Goal: Task Accomplishment & Management: Use online tool/utility

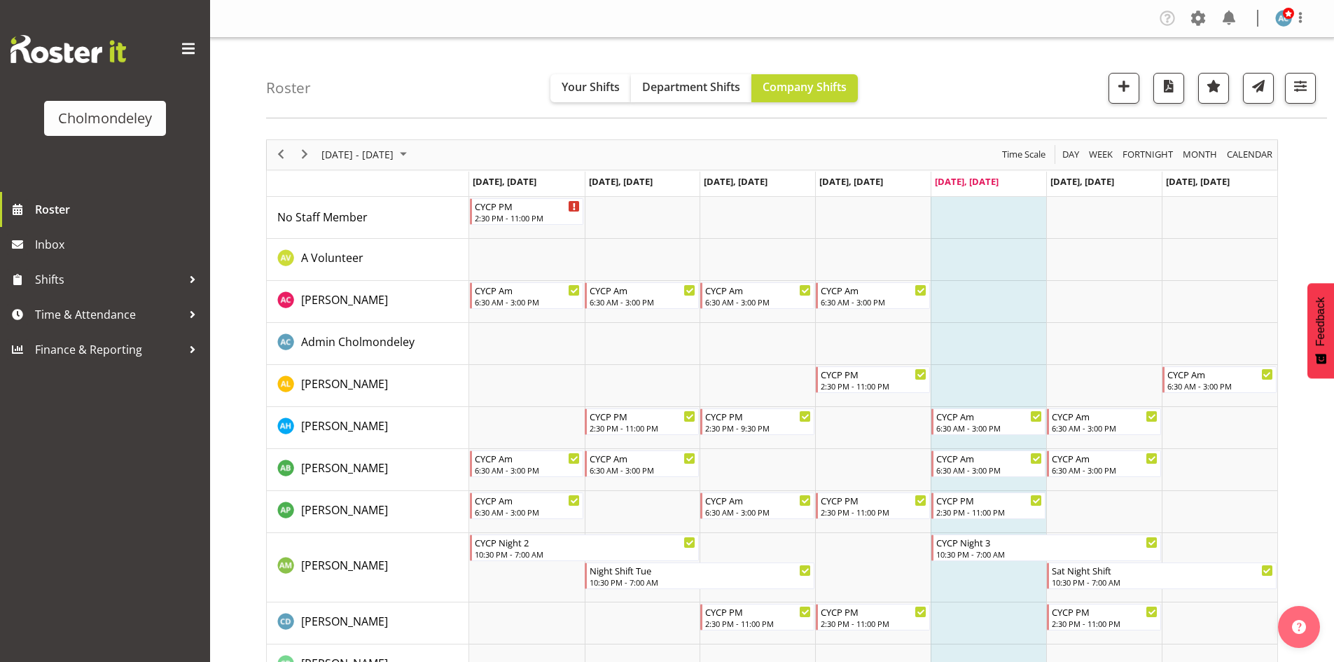
click at [1301, 114] on div "Roster Your Shifts Department Shifts Company Shifts All Locations [GEOGRAPHIC_D…" at bounding box center [796, 78] width 1061 height 81
click at [1306, 95] on span "button" at bounding box center [1300, 86] width 18 height 18
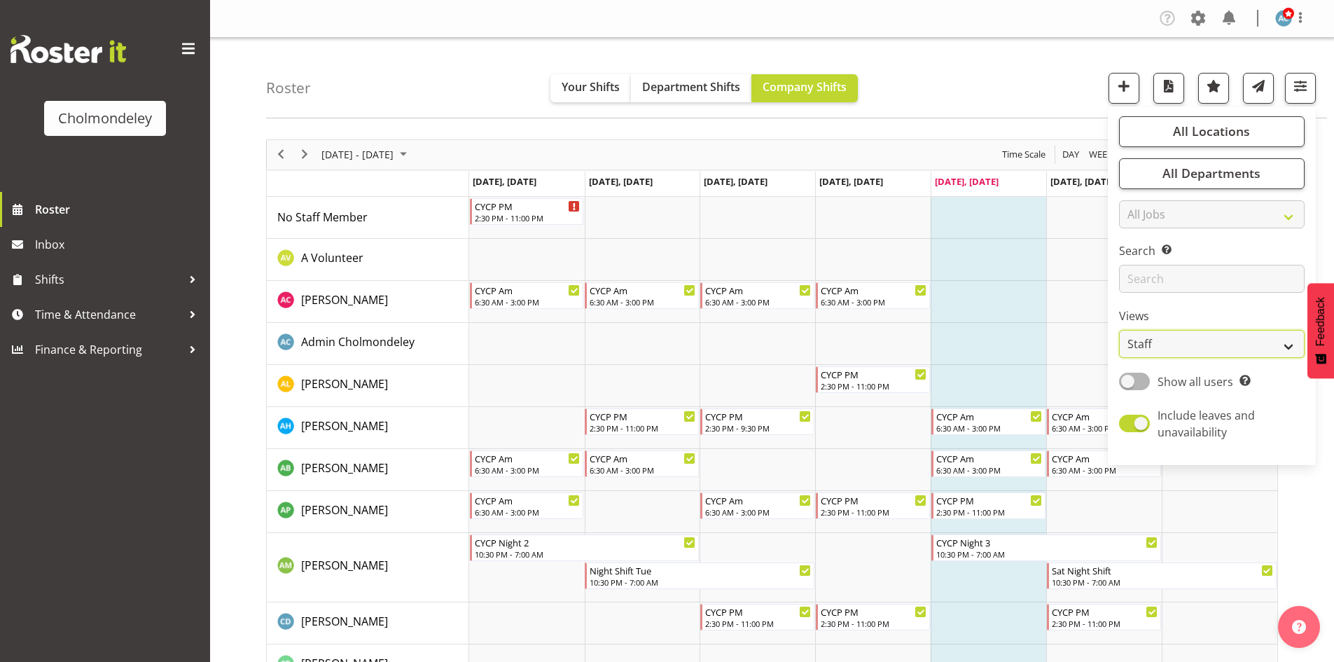
click at [1222, 338] on select "Staff Role Shift - Horizontal Shift - Vertical Staff - Location" at bounding box center [1212, 344] width 186 height 28
select select "shift"
click at [1119, 330] on select "Staff Role Shift - Horizontal Shift - Vertical Staff - Location" at bounding box center [1212, 344] width 186 height 28
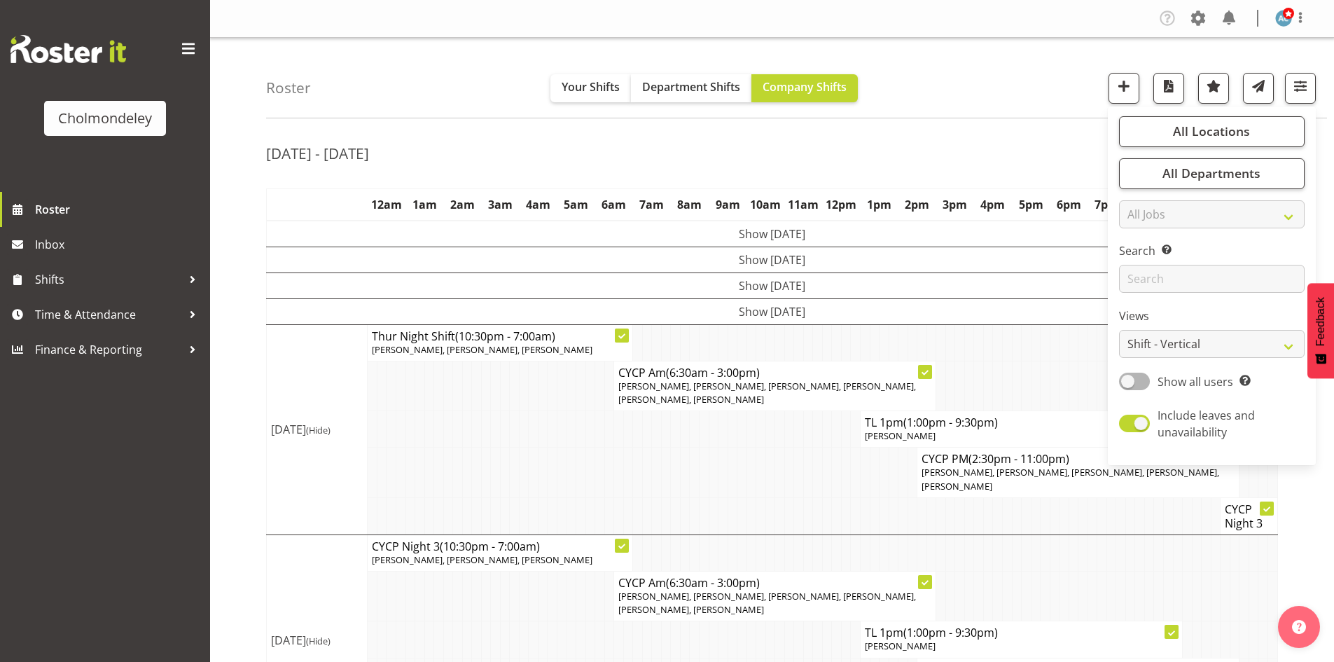
click at [917, 162] on div "[DATE] - [DATE]" at bounding box center [772, 155] width 1012 height 32
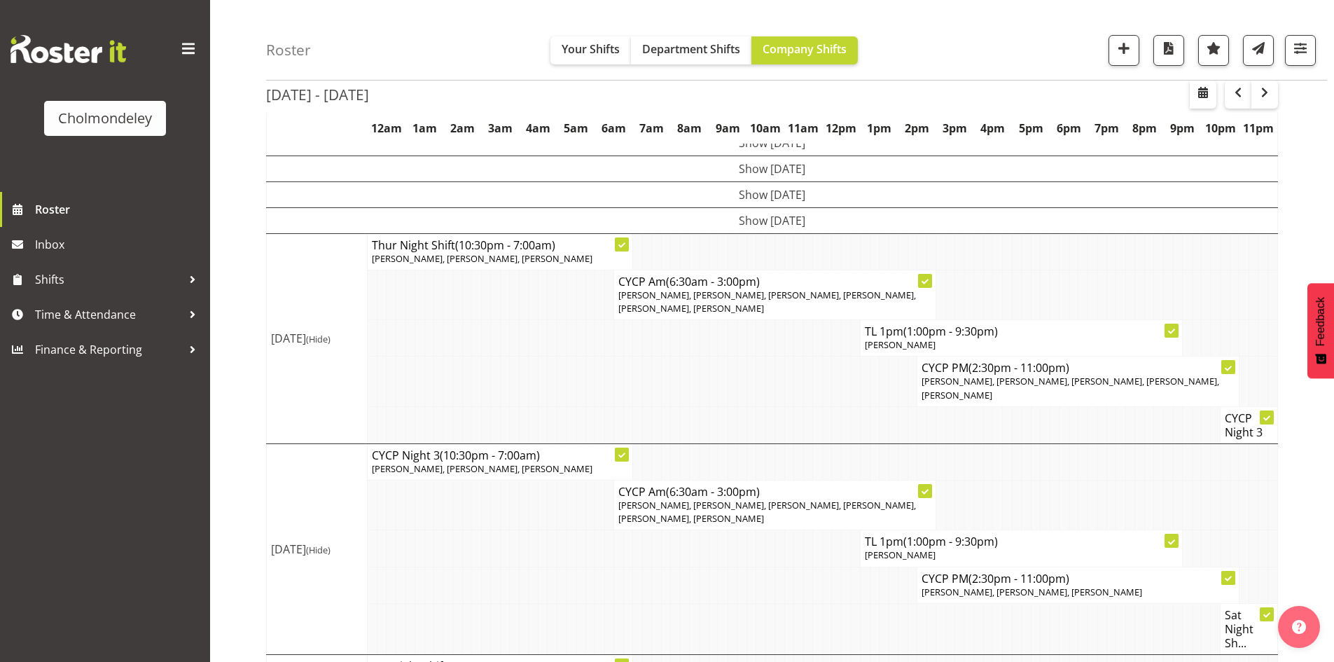
scroll to position [70, 0]
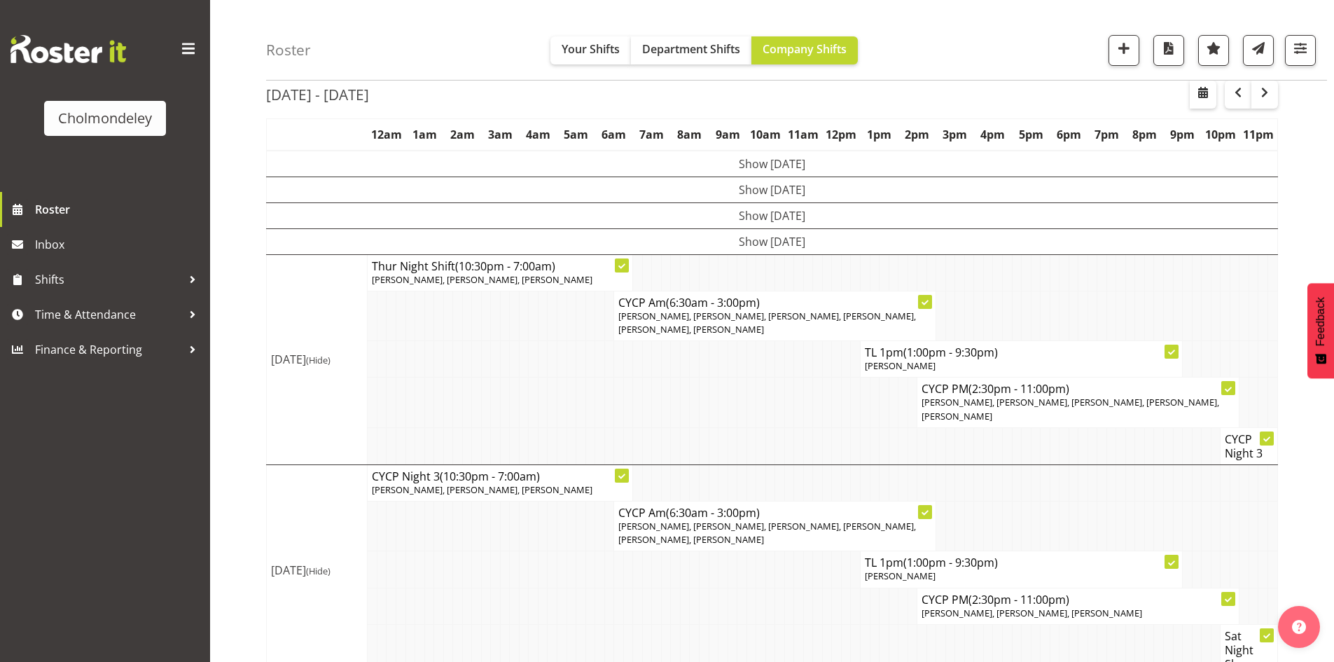
click at [1290, 399] on div "[DATE] - [DATE] [DATE] - [DATE] [DATE] Day Week Fortnight Month calendar Month …" at bounding box center [800, 416] width 1068 height 714
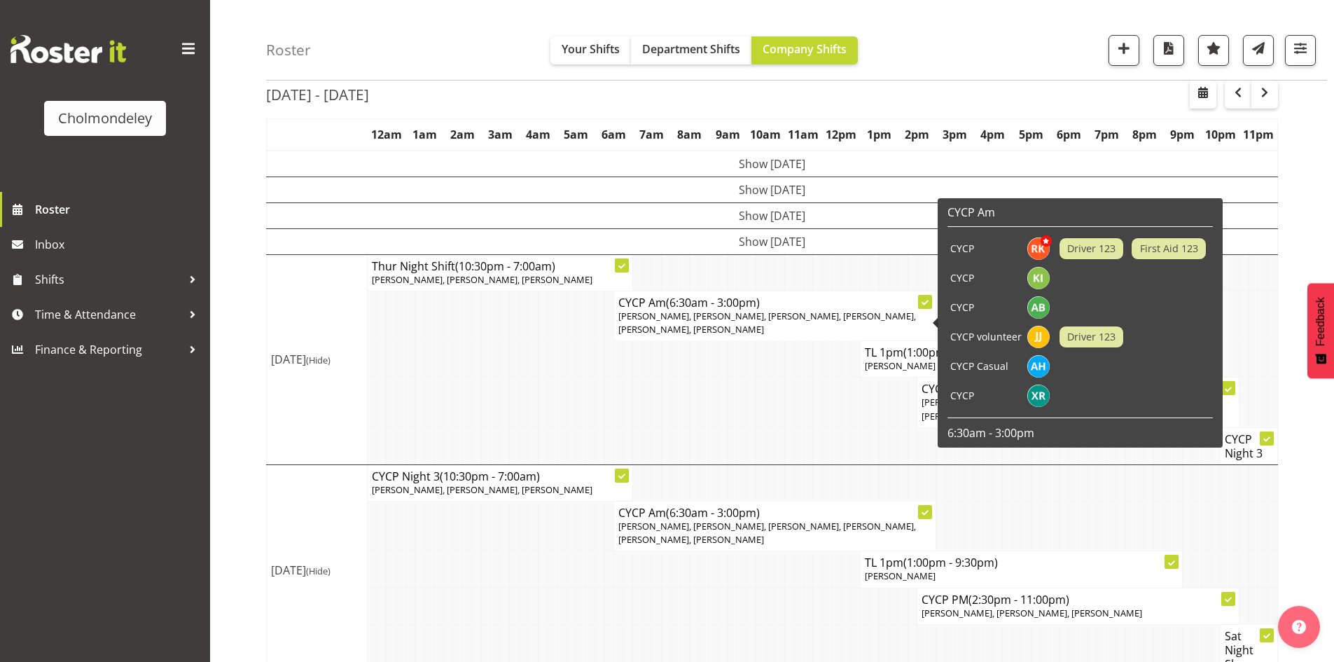
click at [258, 330] on div "Roster Your Shifts Department Shifts Company Shifts All Locations [GEOGRAPHIC_D…" at bounding box center [772, 370] width 1124 height 805
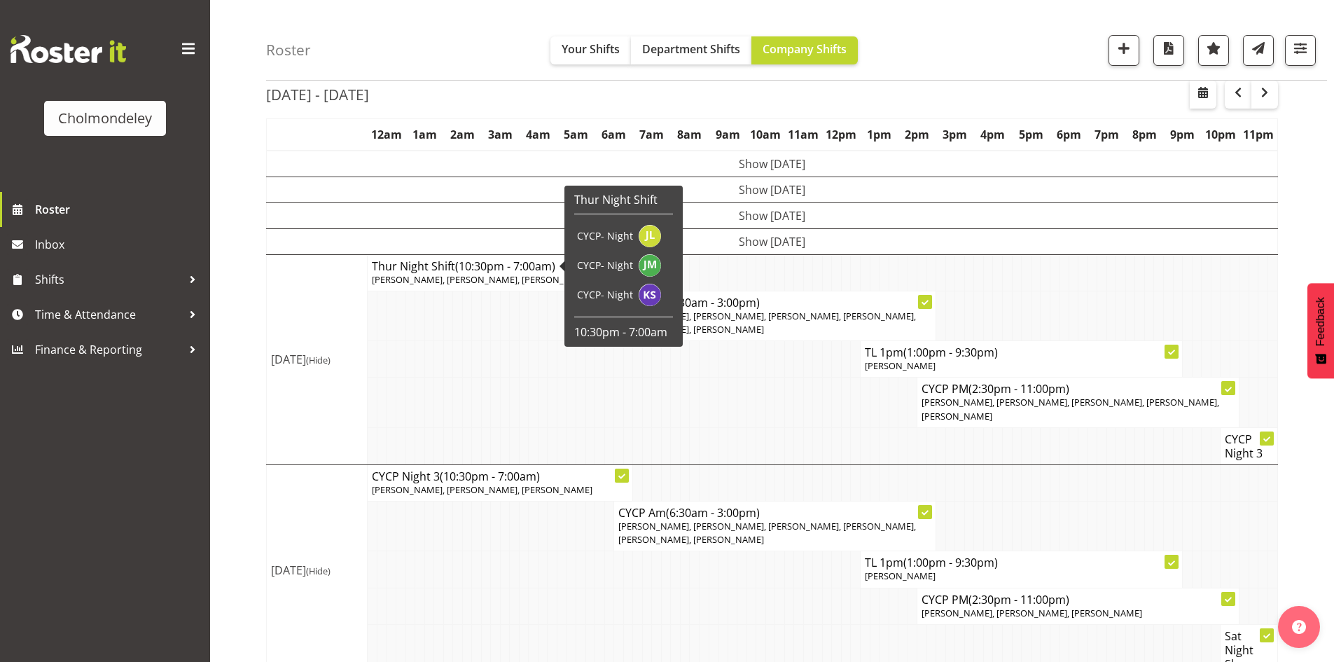
click at [844, 240] on td "Show [DATE]" at bounding box center [772, 241] width 1011 height 26
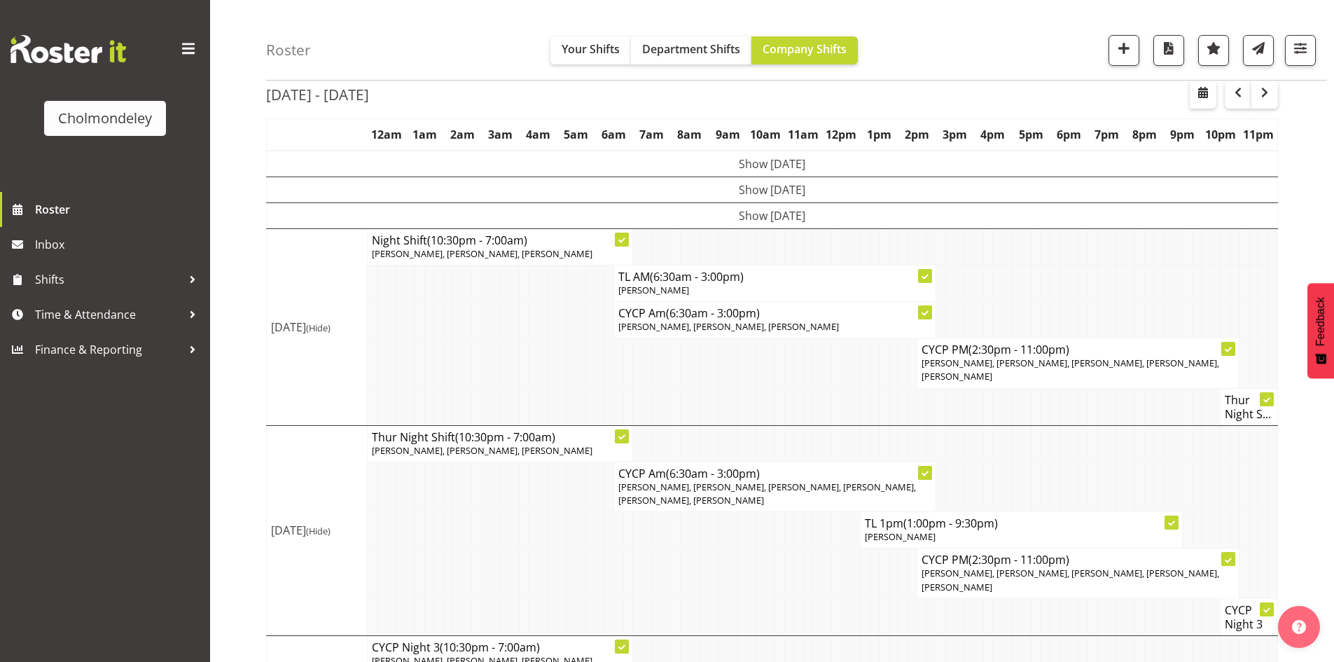
click at [782, 218] on td "Show [DATE]" at bounding box center [772, 215] width 1011 height 26
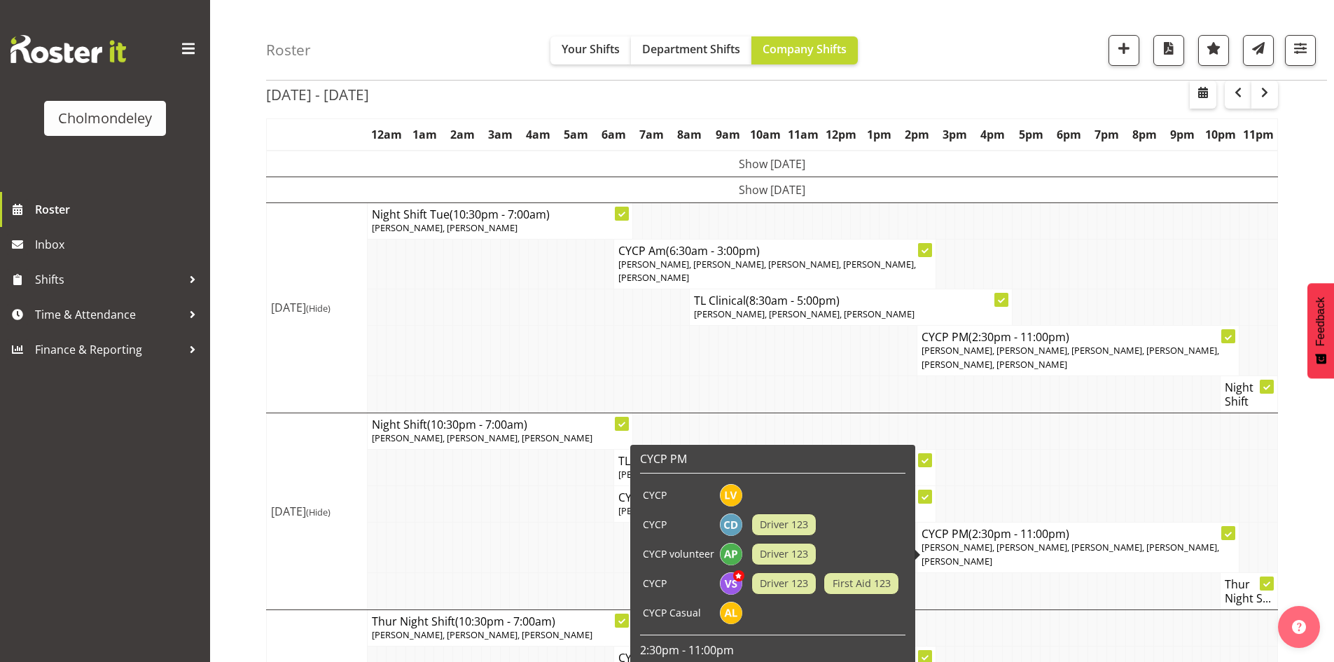
click at [1313, 451] on div "[DATE] - [DATE] [DATE] - [DATE] [DATE] Day Week Fortnight Month calendar Month …" at bounding box center [800, 593] width 1068 height 1069
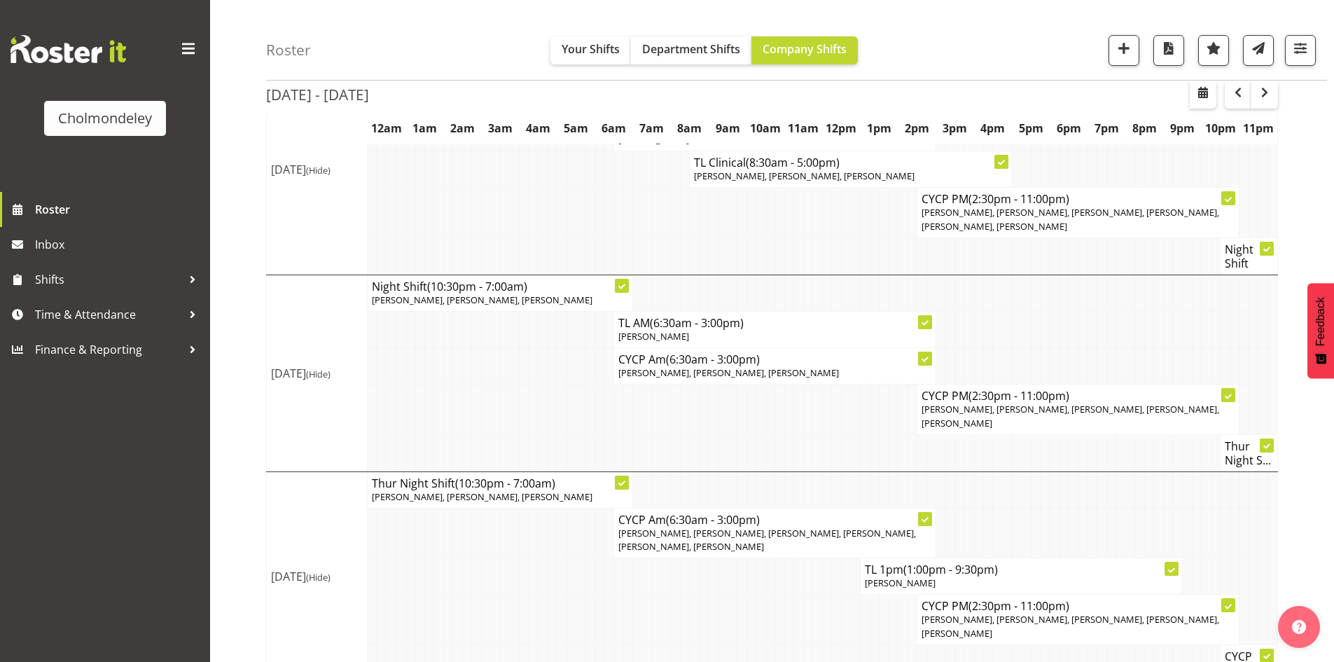
scroll to position [350, 0]
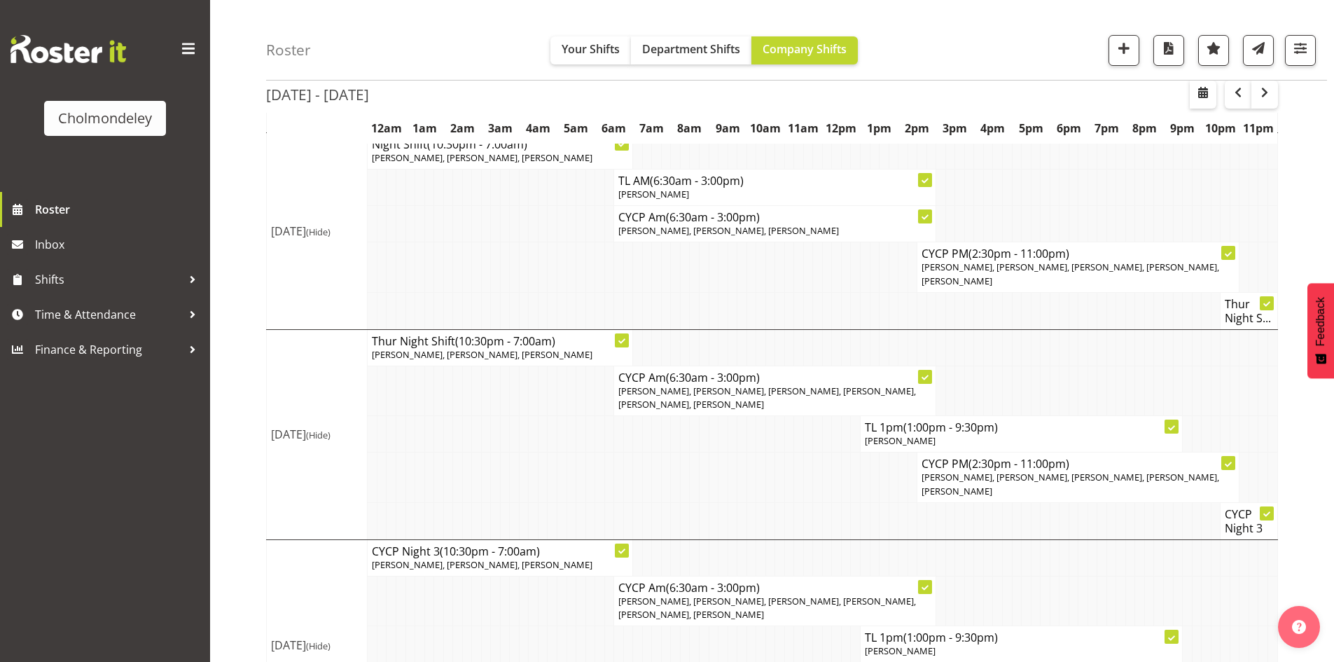
click at [1305, 452] on div "[DATE] - [DATE] [DATE] - [DATE] [DATE] Day Week Fortnight Month calendar Month …" at bounding box center [800, 313] width 1068 height 1069
click at [1268, 83] on button "button" at bounding box center [1264, 95] width 27 height 28
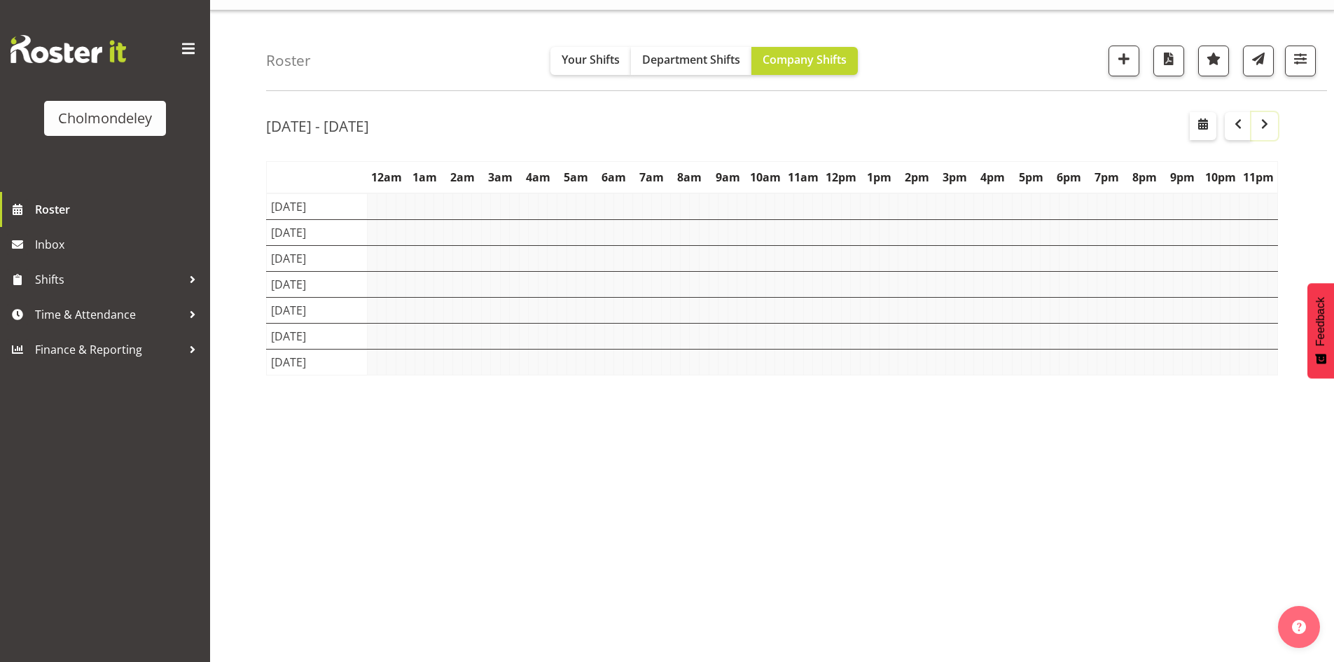
scroll to position [27, 0]
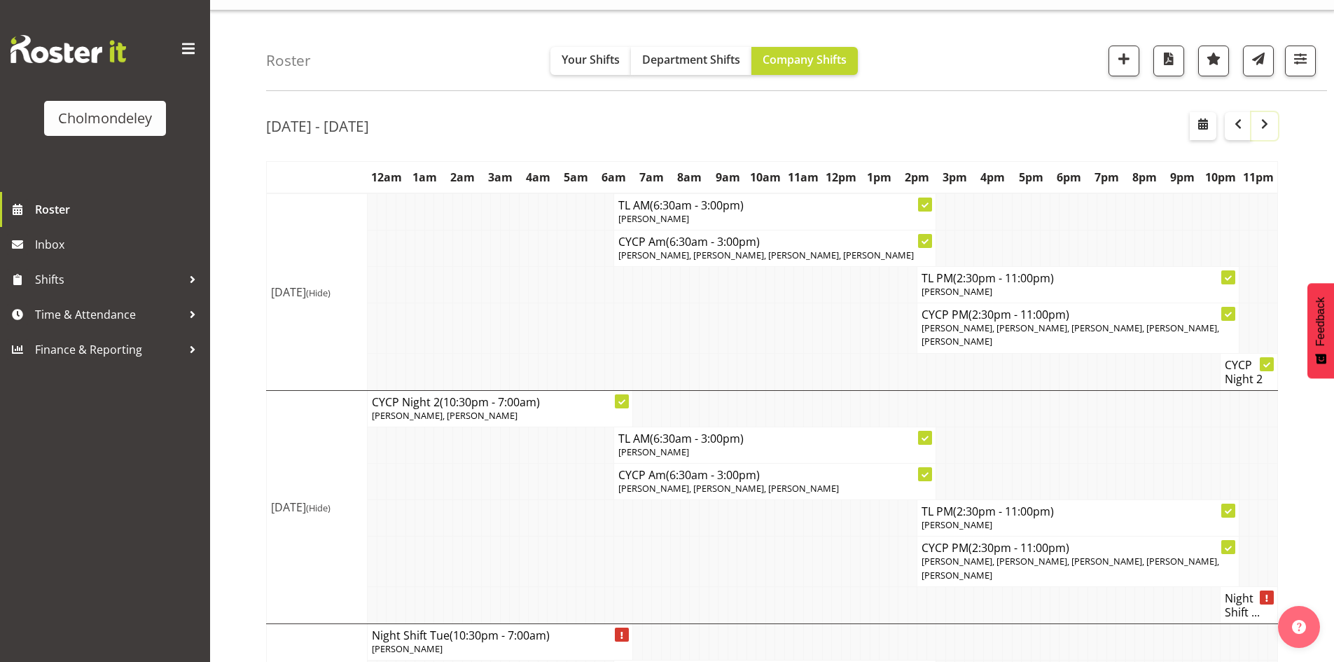
scroll to position [350, 0]
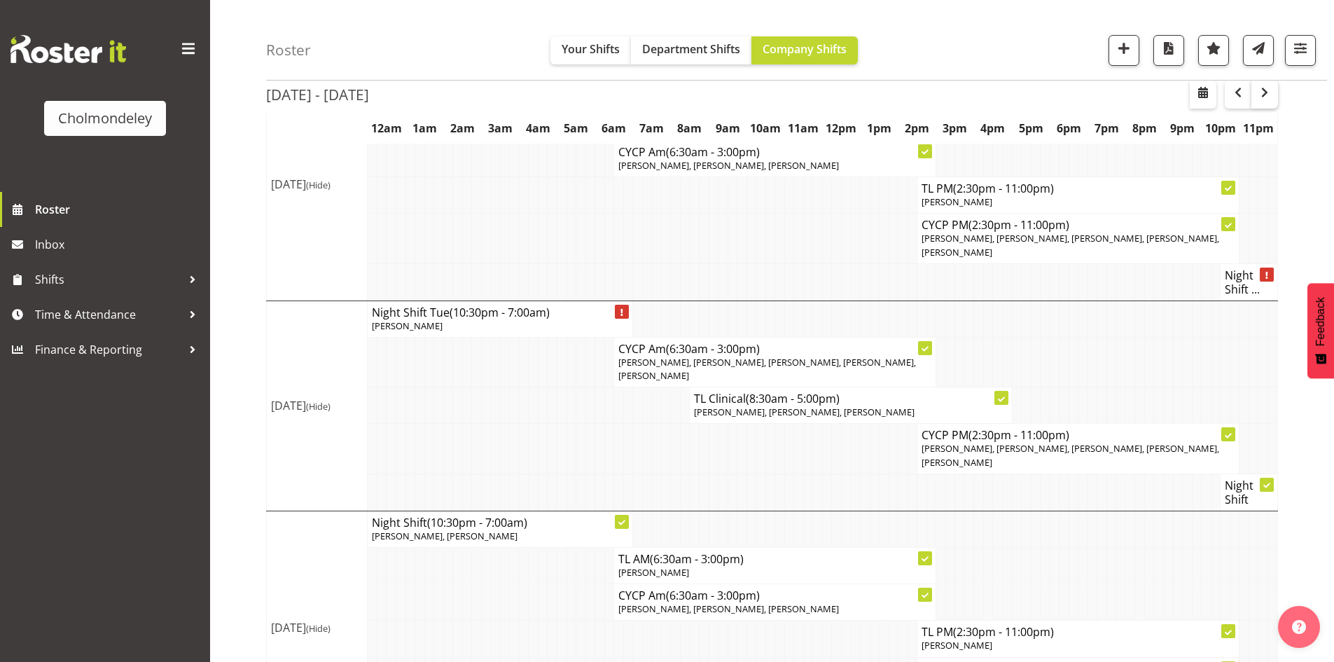
click at [1266, 121] on th "11pm" at bounding box center [1258, 128] width 39 height 32
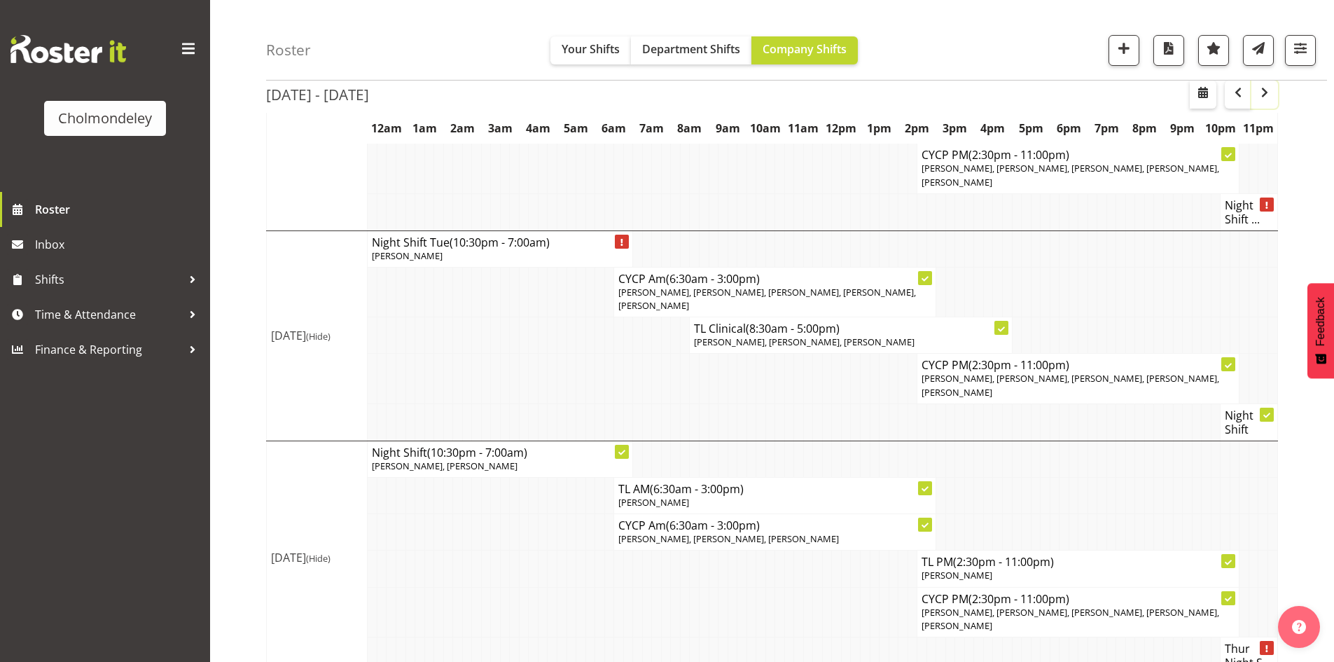
click at [1270, 97] on span "button" at bounding box center [1264, 92] width 17 height 17
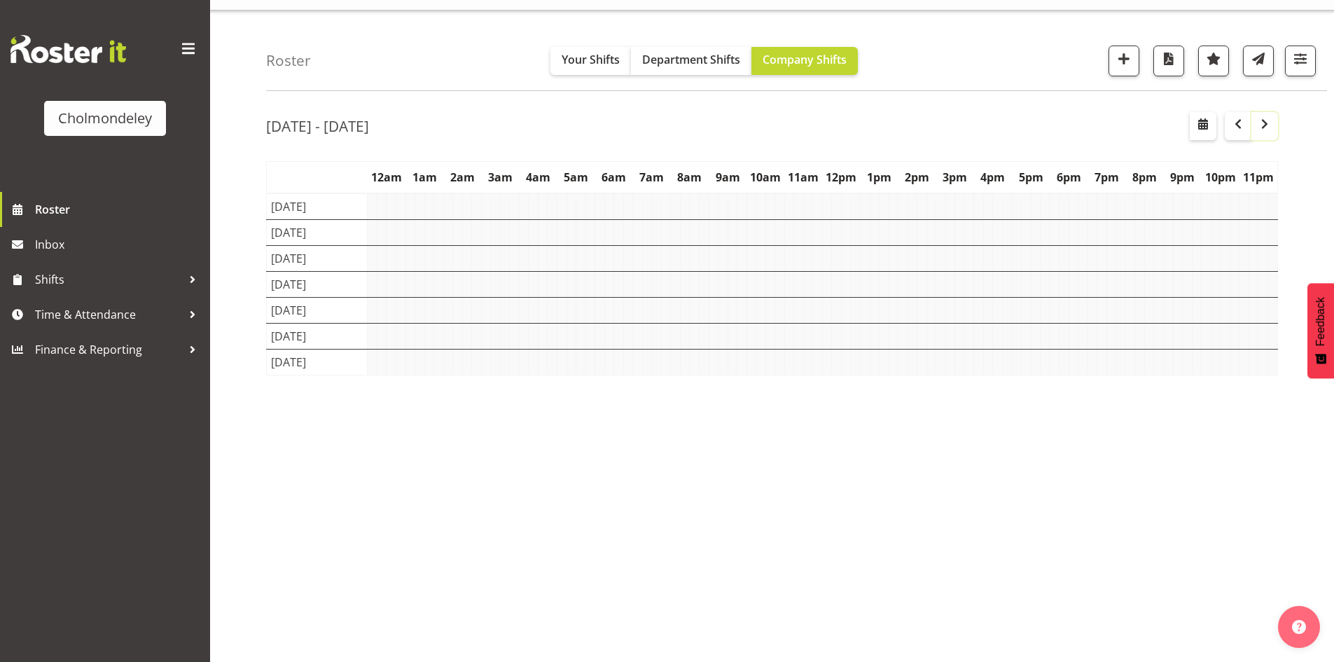
scroll to position [27, 0]
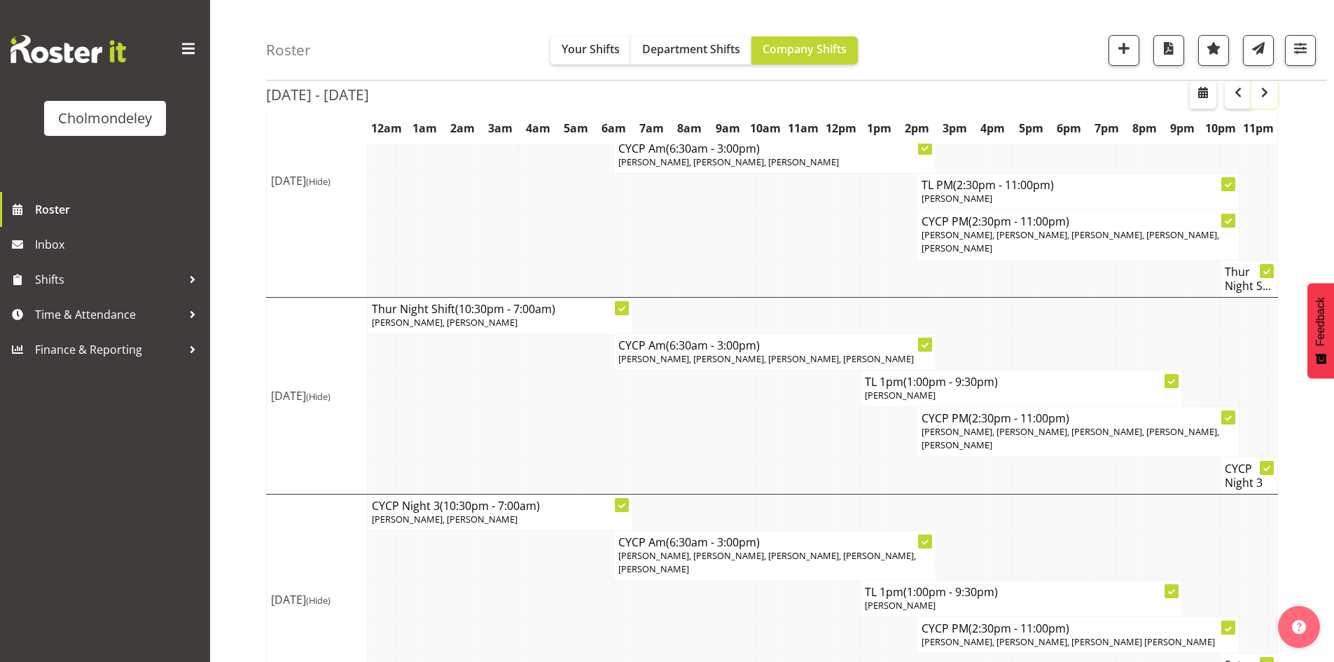
scroll to position [700, 0]
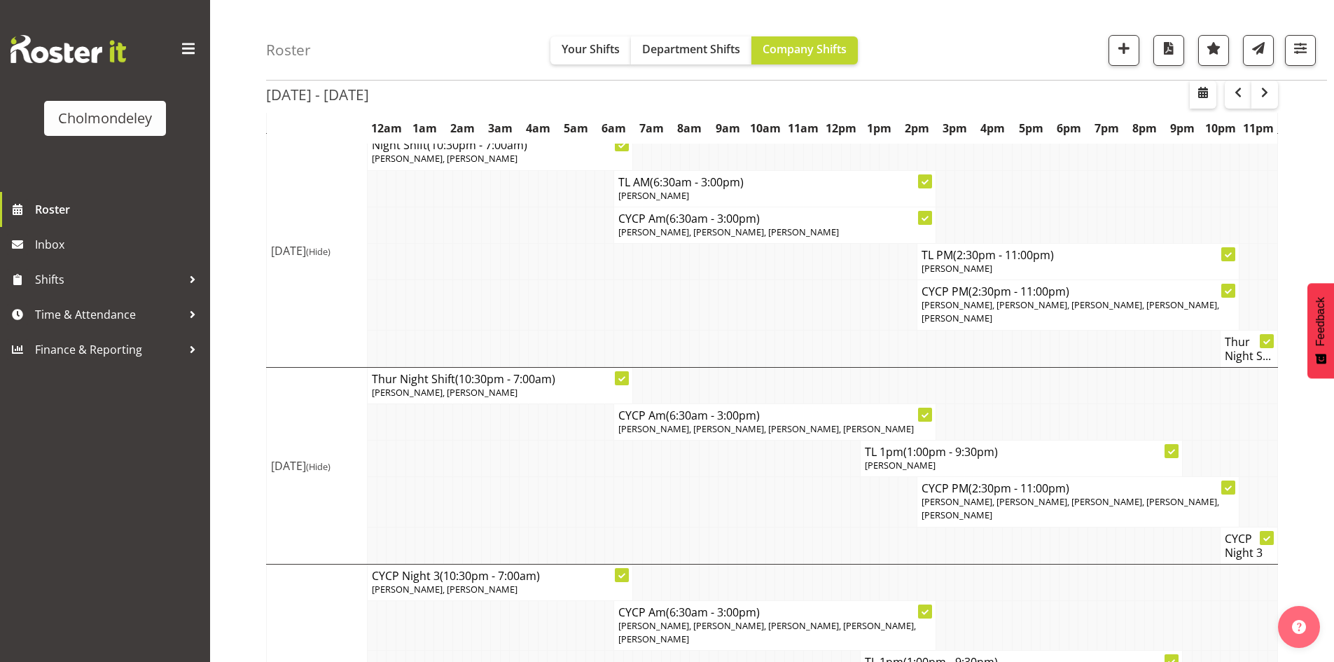
click at [1320, 445] on div "[DATE] - [DATE] [DATE] - [DATE] [DATE] Day Week Fortnight Month calendar Month …" at bounding box center [800, 150] width 1068 height 1443
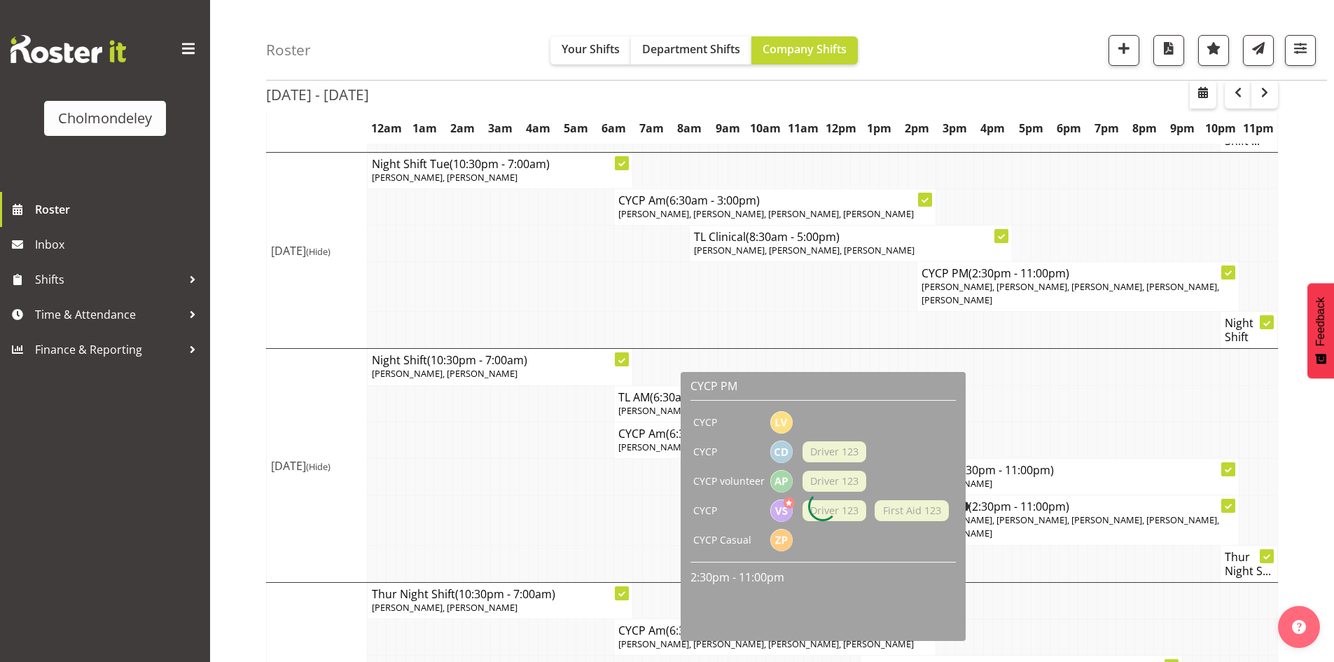
scroll to position [505, 0]
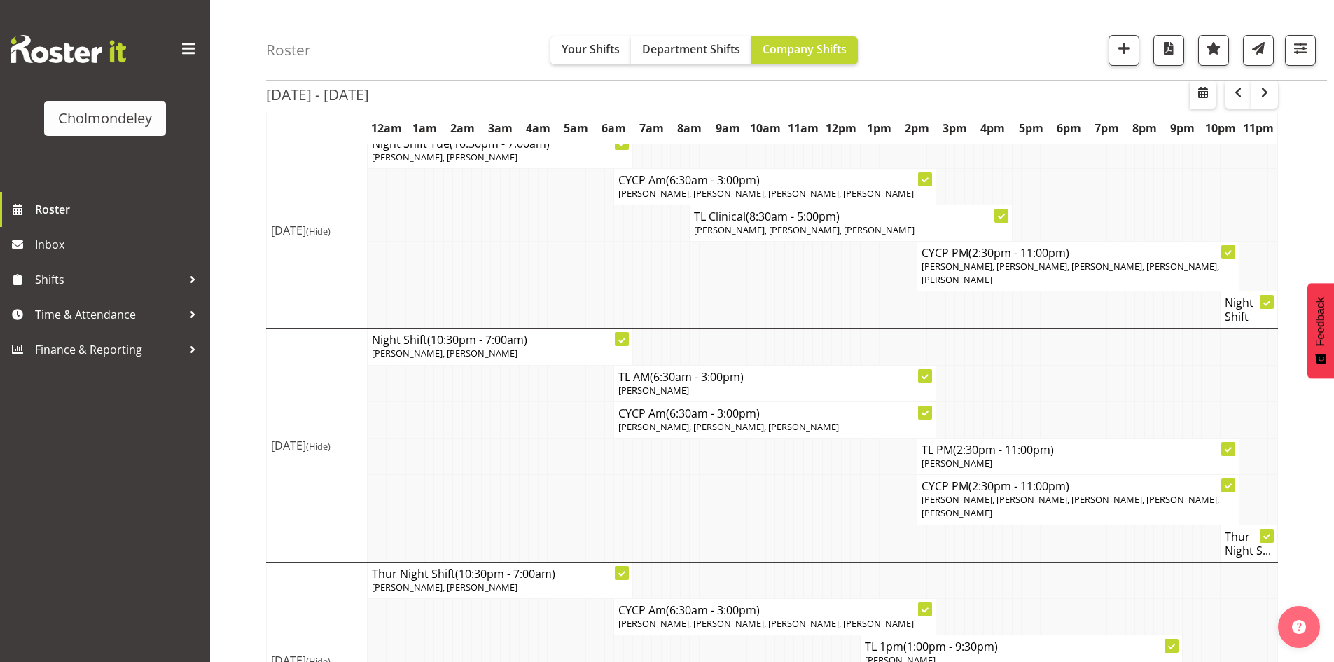
click at [1295, 495] on div "[DATE] - [DATE] [DATE] - [DATE] [DATE] Day Week Fortnight Month calendar Month …" at bounding box center [800, 344] width 1068 height 1443
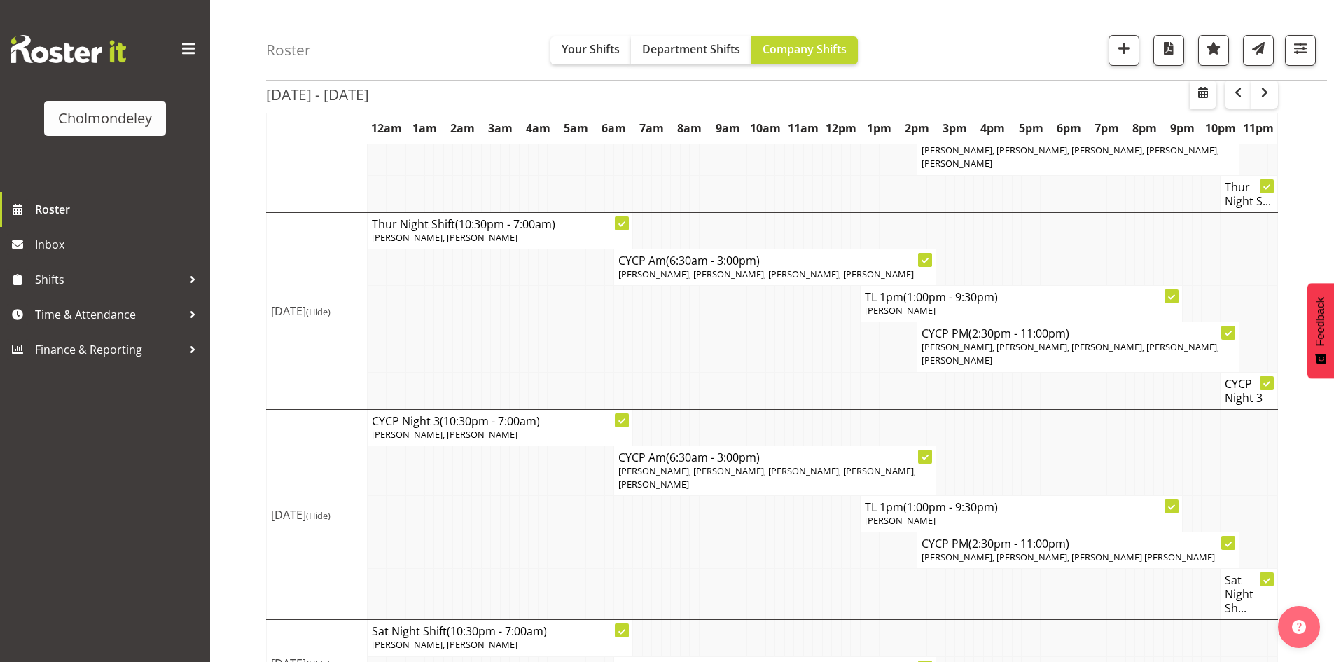
scroll to position [855, 0]
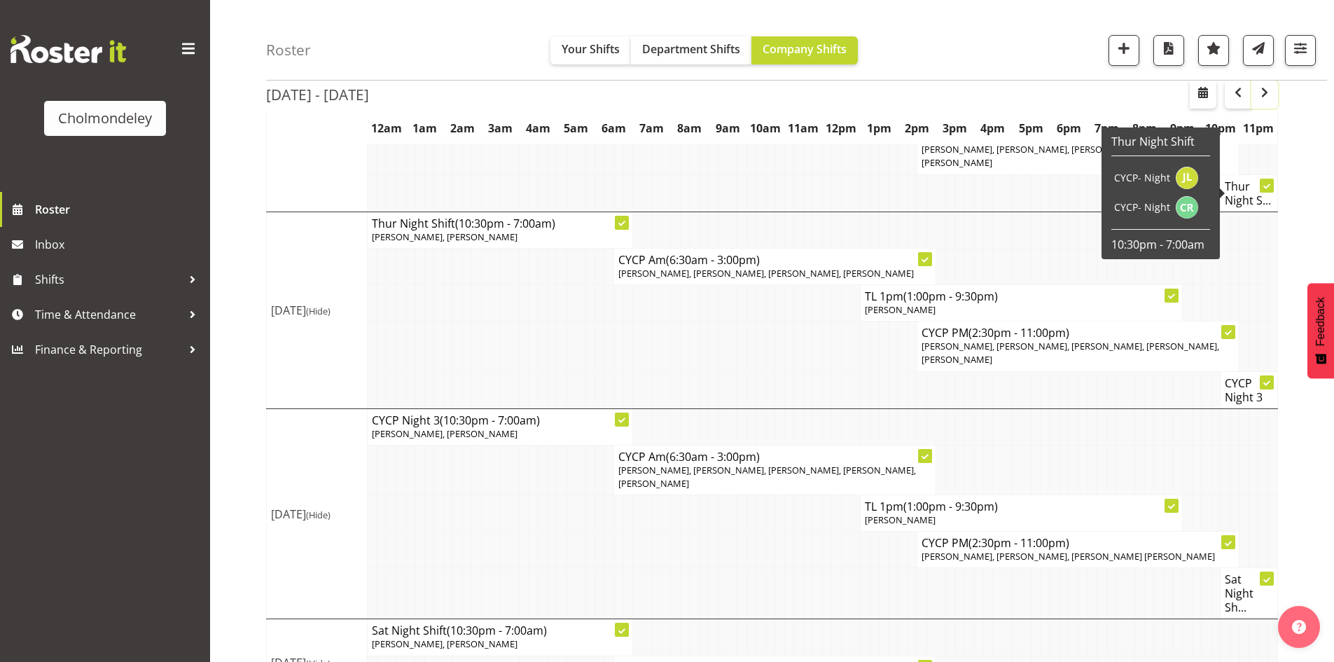
click at [1273, 91] on button "button" at bounding box center [1264, 95] width 27 height 28
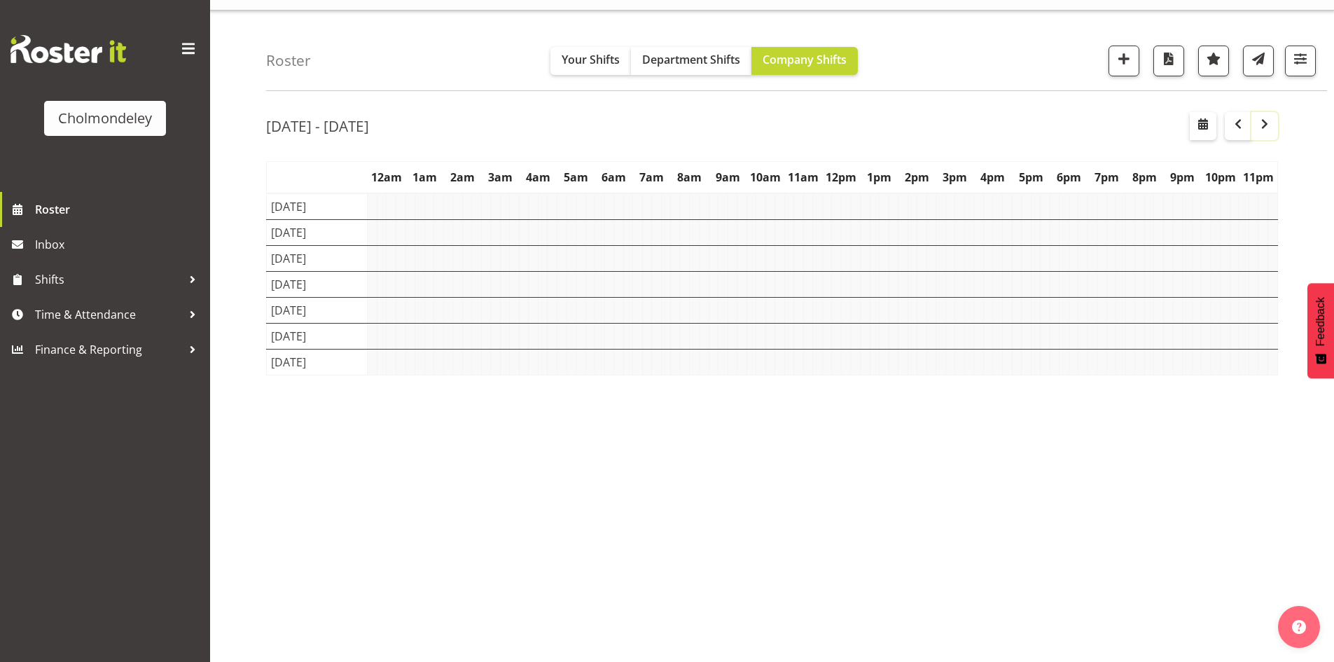
scroll to position [27, 0]
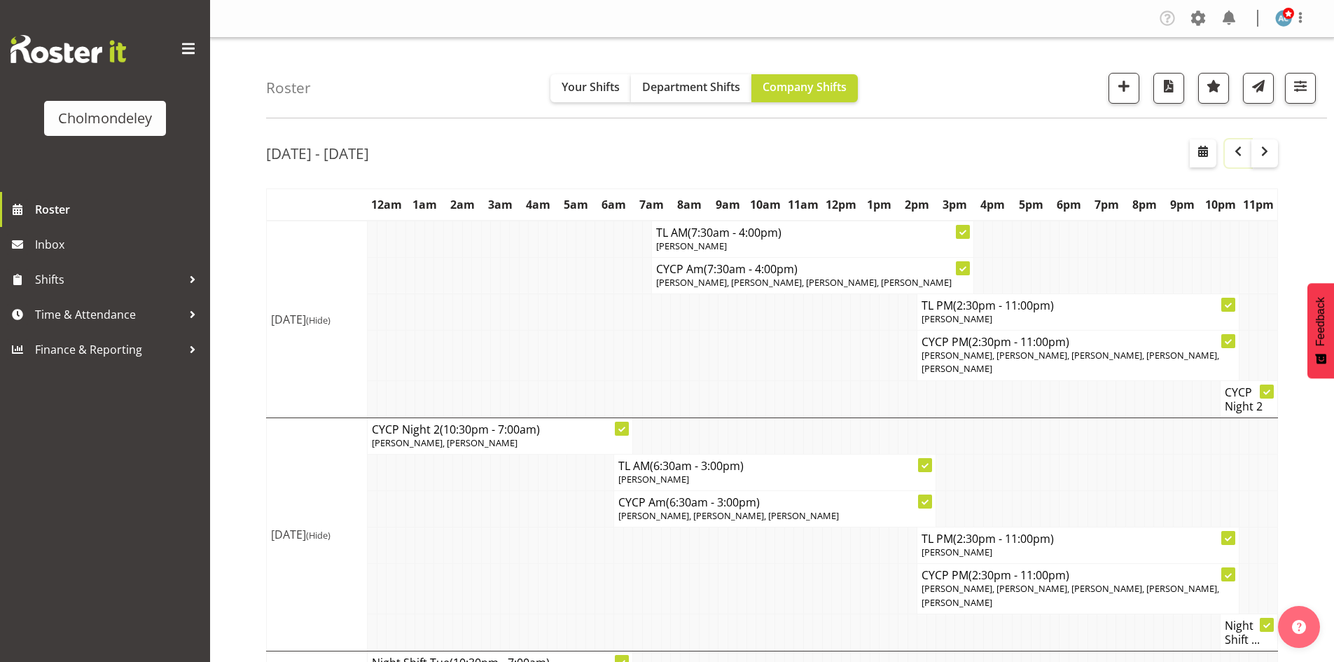
click at [1235, 151] on span "button" at bounding box center [1237, 151] width 17 height 17
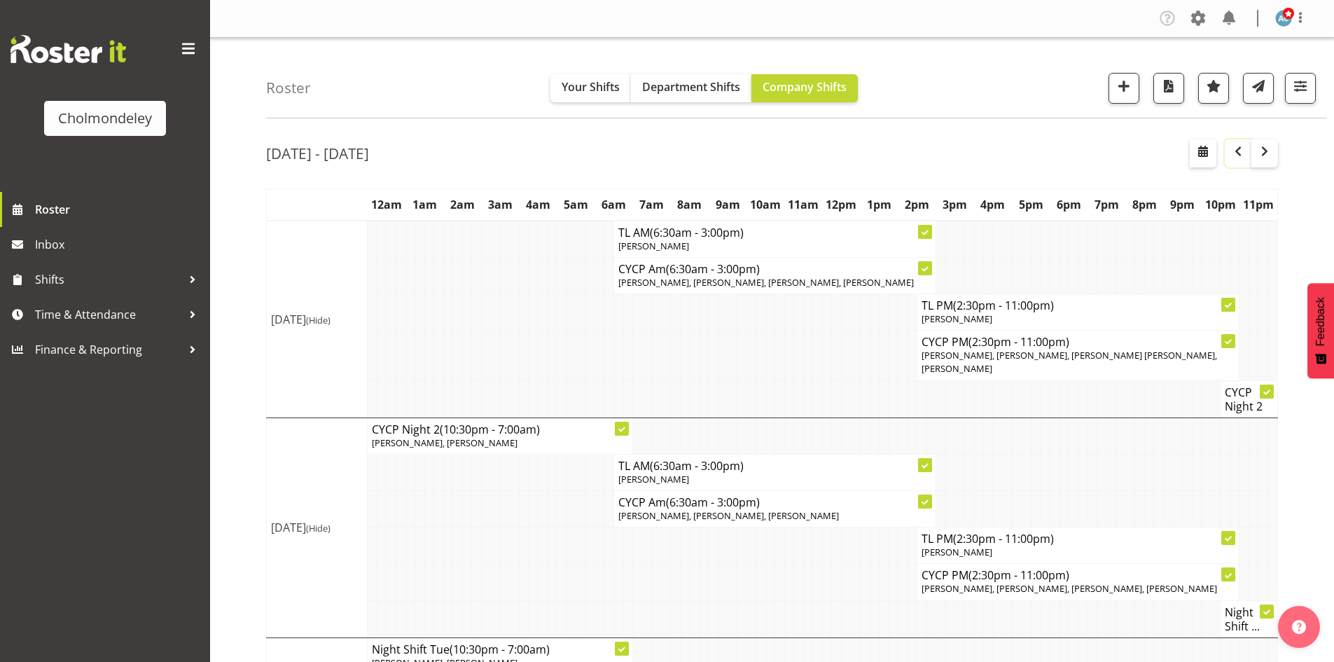
click at [1235, 151] on span "button" at bounding box center [1237, 151] width 17 height 17
